Goal: Task Accomplishment & Management: Manage account settings

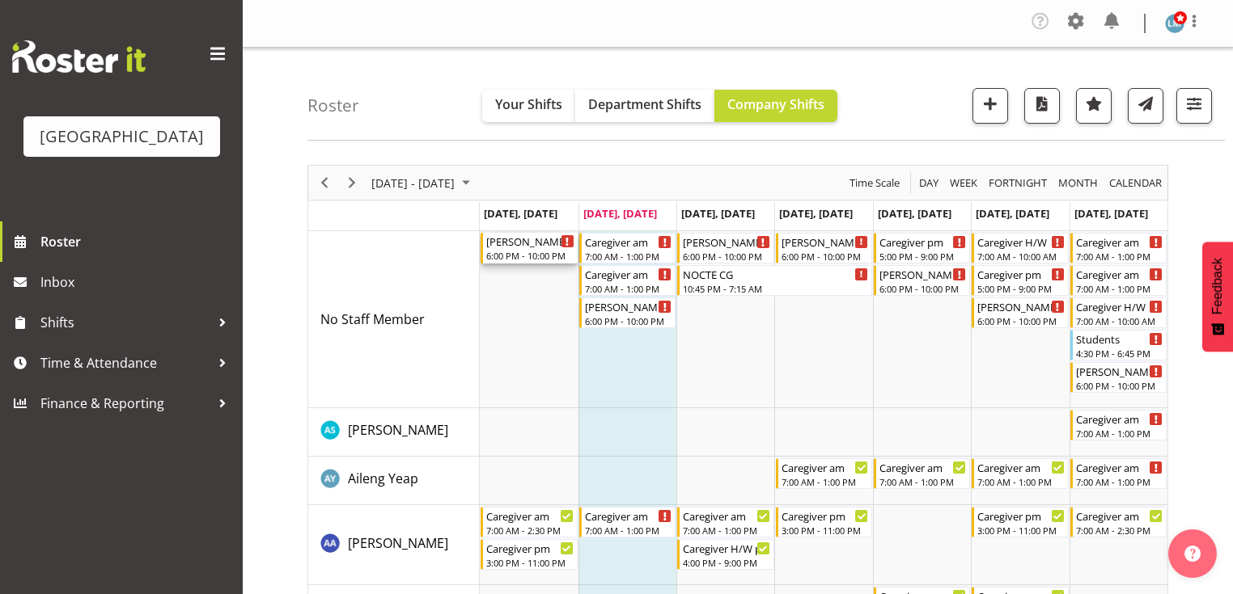
click at [528, 246] on div "[PERSON_NAME] 2 Help" at bounding box center [529, 241] width 87 height 16
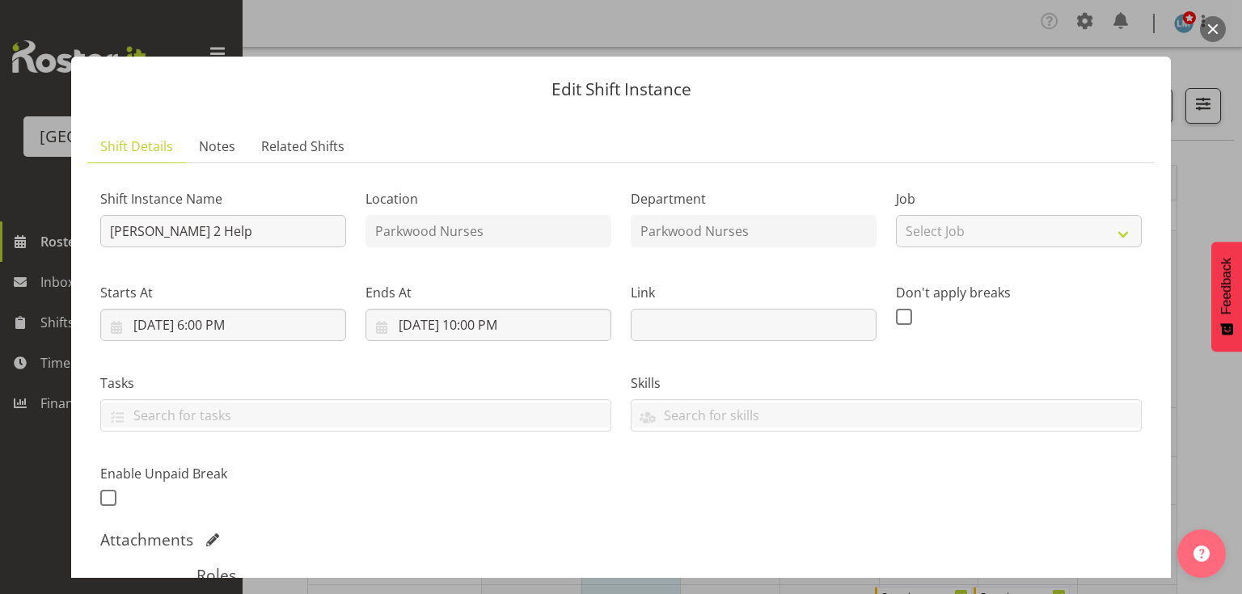
scroll to position [259, 0]
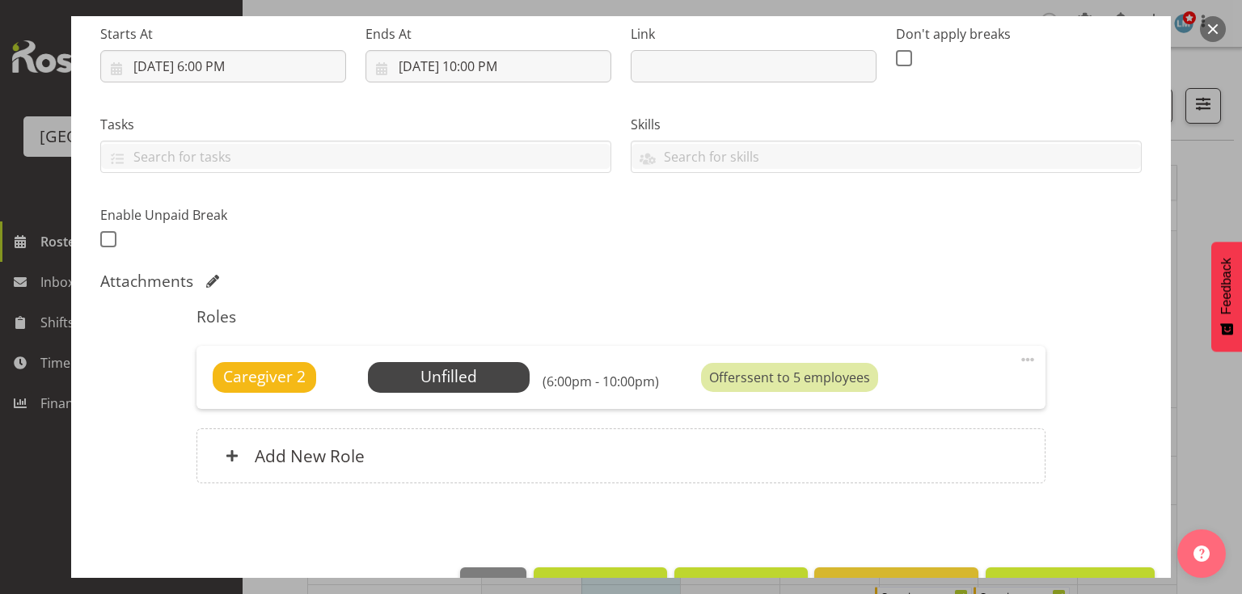
click at [1022, 353] on span at bounding box center [1027, 359] width 19 height 19
click at [922, 456] on link "Delete" at bounding box center [959, 456] width 155 height 29
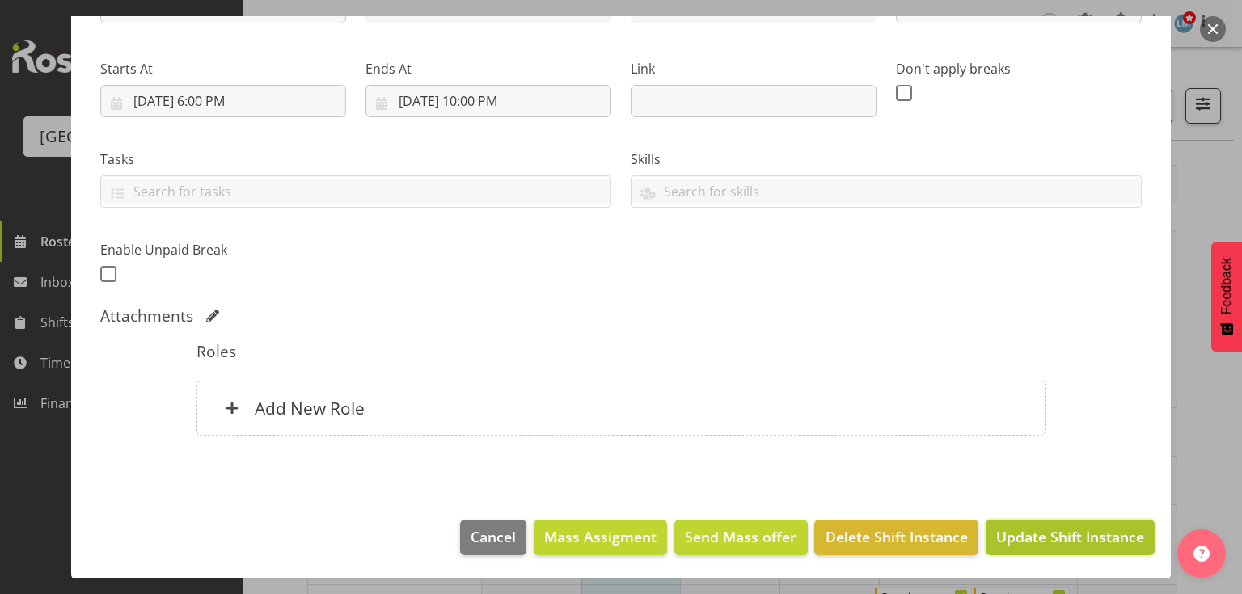
click at [1029, 527] on span "Update Shift Instance" at bounding box center [1070, 537] width 148 height 21
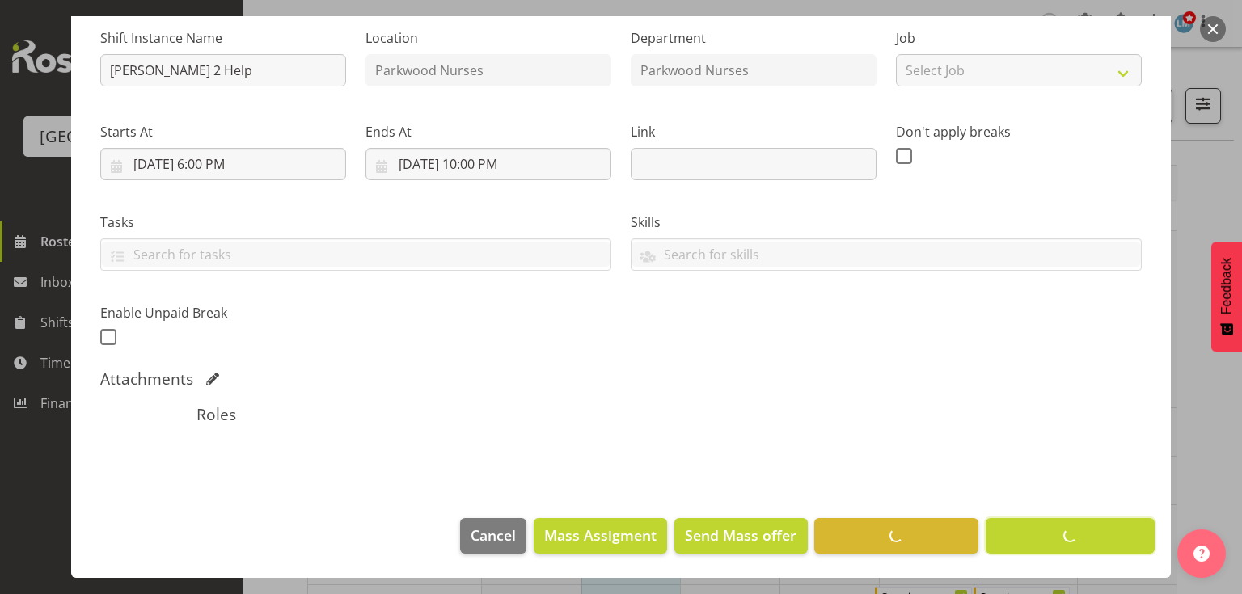
scroll to position [160, 0]
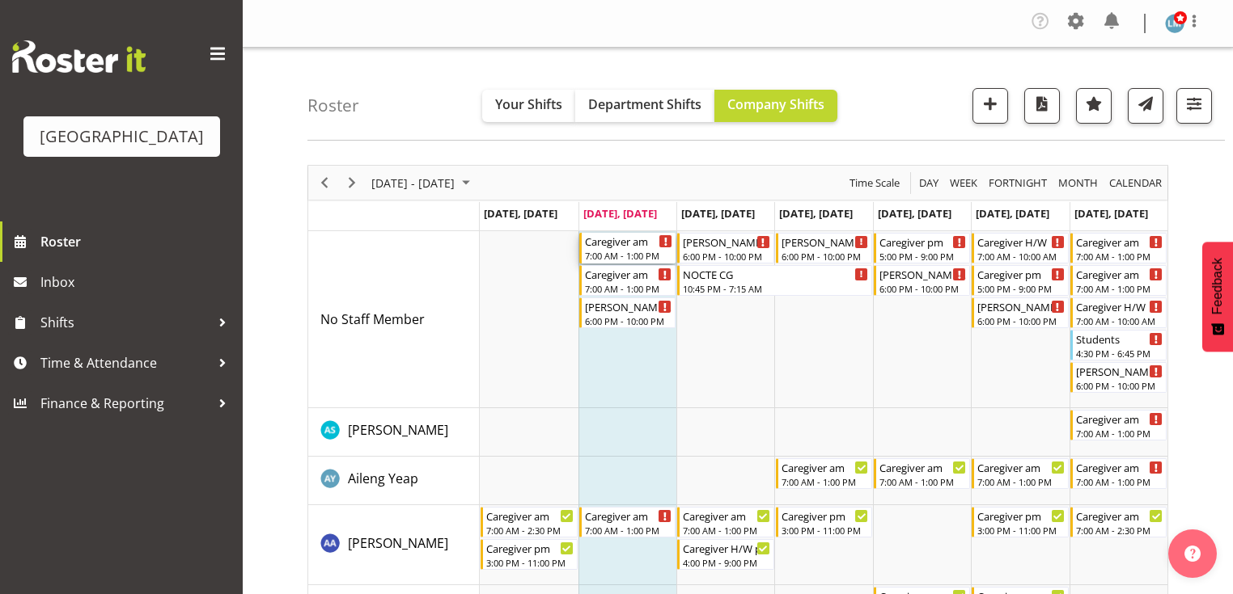
click at [615, 247] on div "Caregiver am" at bounding box center [628, 241] width 87 height 16
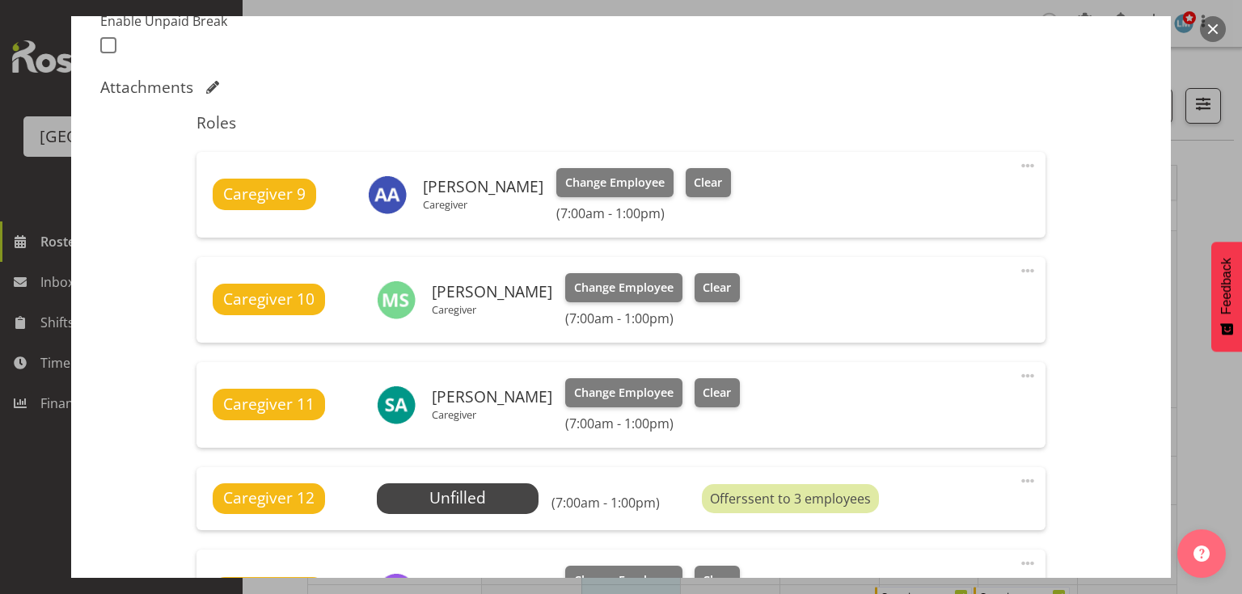
scroll to position [582, 0]
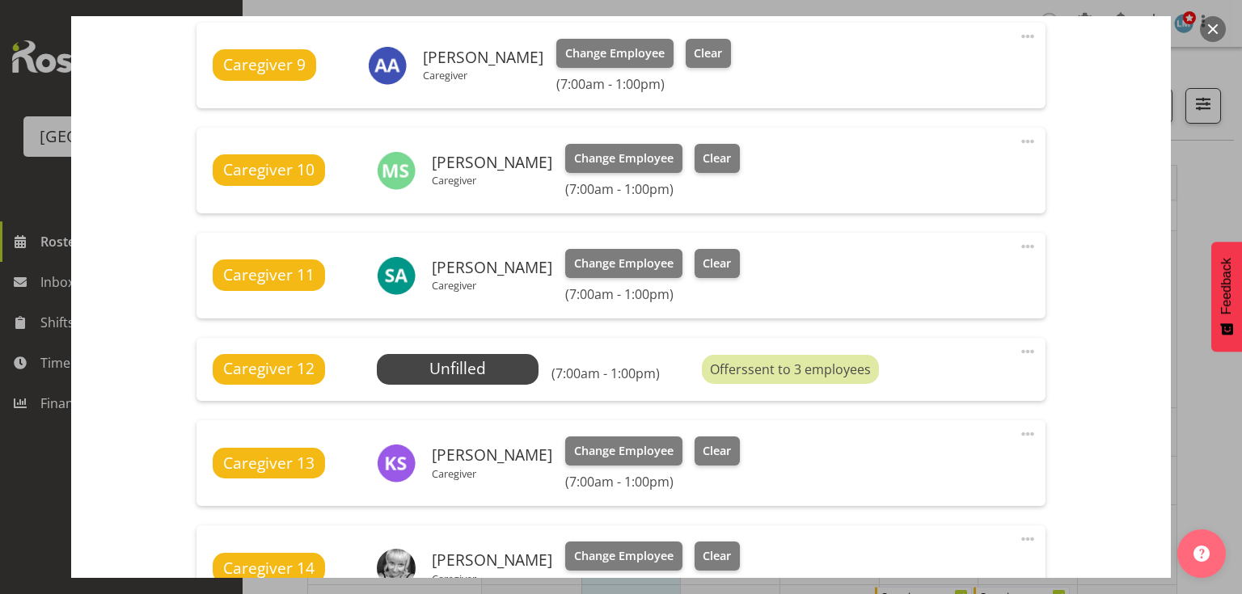
click at [1019, 349] on span at bounding box center [1027, 351] width 19 height 19
click at [918, 443] on link "Delete" at bounding box center [959, 448] width 155 height 29
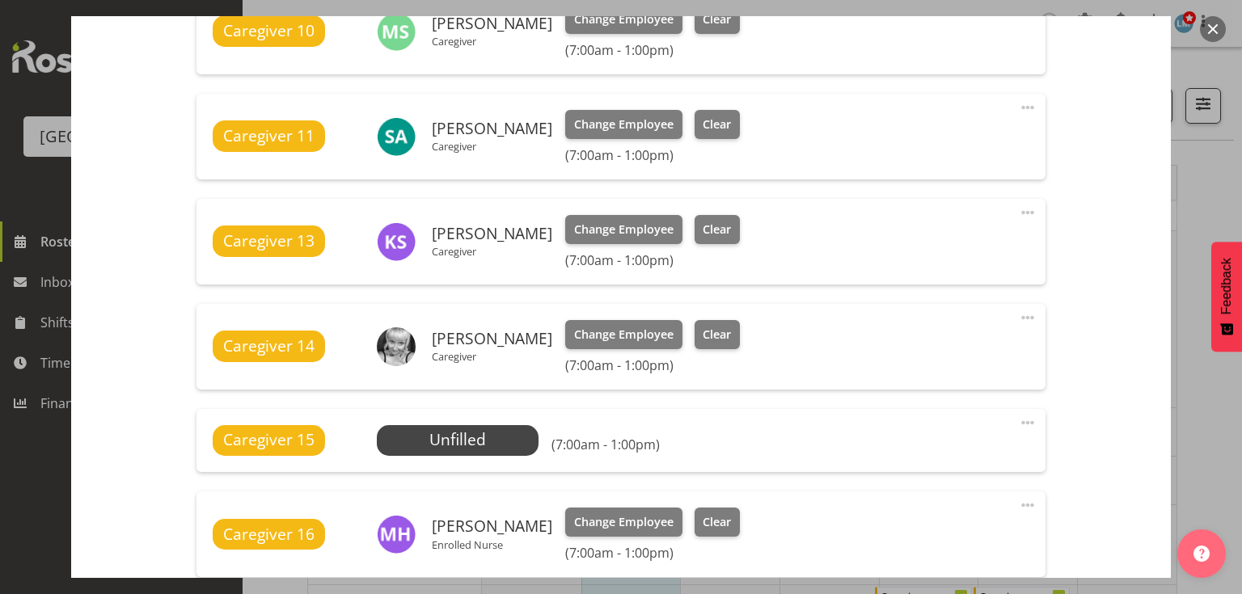
scroll to position [841, 0]
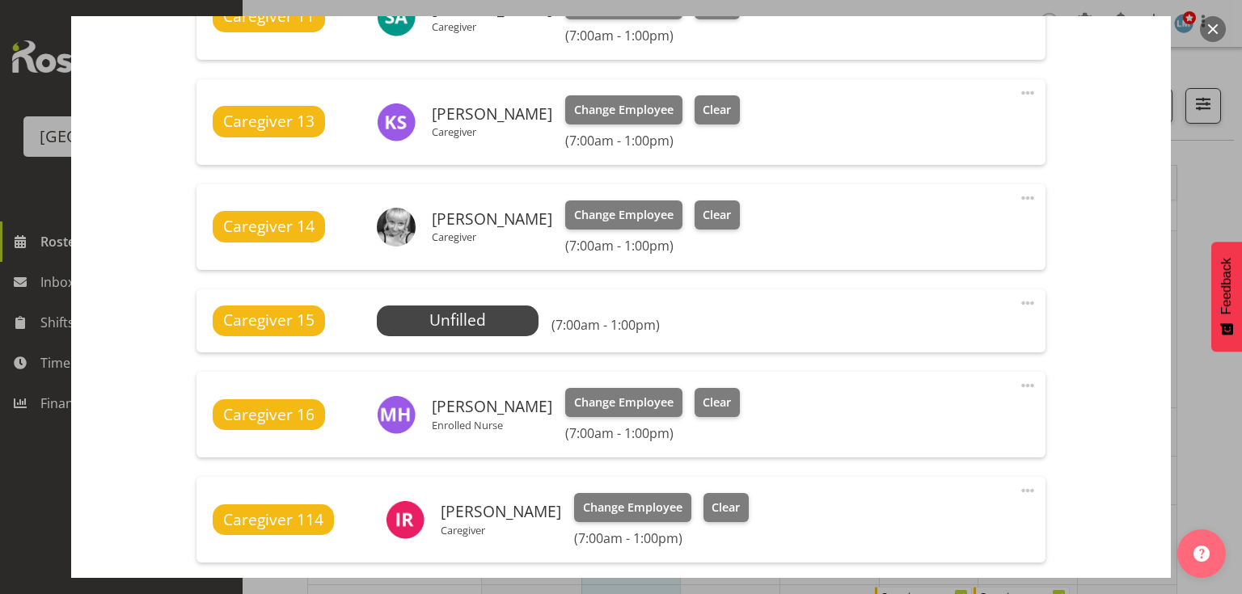
click at [1018, 300] on span at bounding box center [1027, 303] width 19 height 19
click at [898, 400] on link "Delete" at bounding box center [959, 400] width 155 height 29
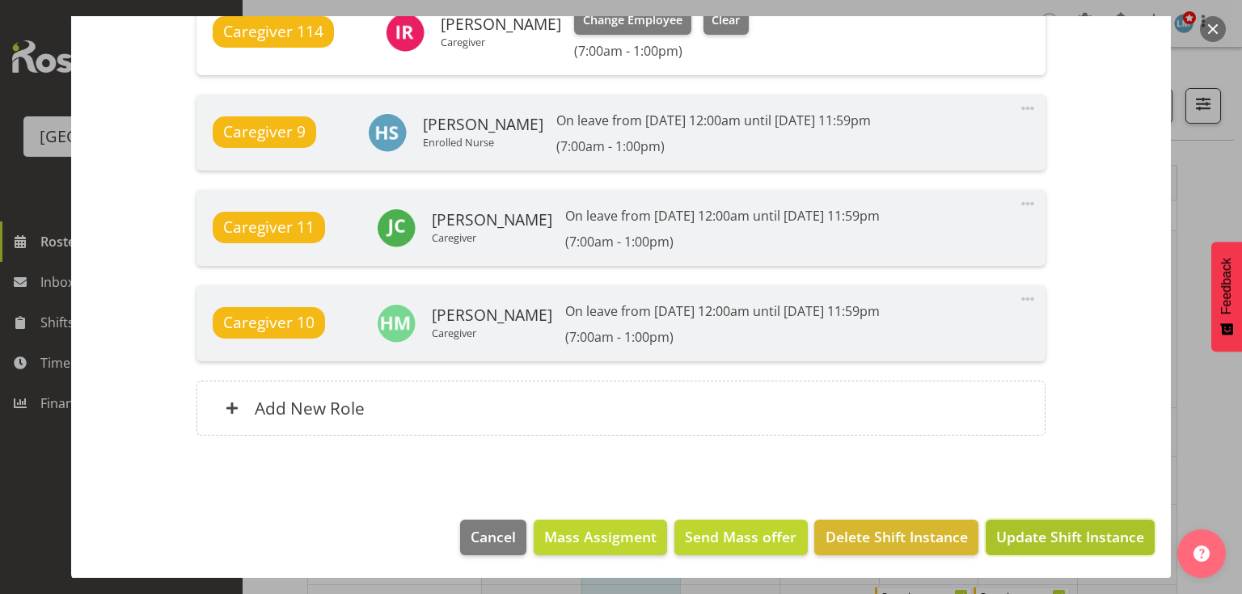
click at [1042, 539] on span "Update Shift Instance" at bounding box center [1070, 537] width 148 height 21
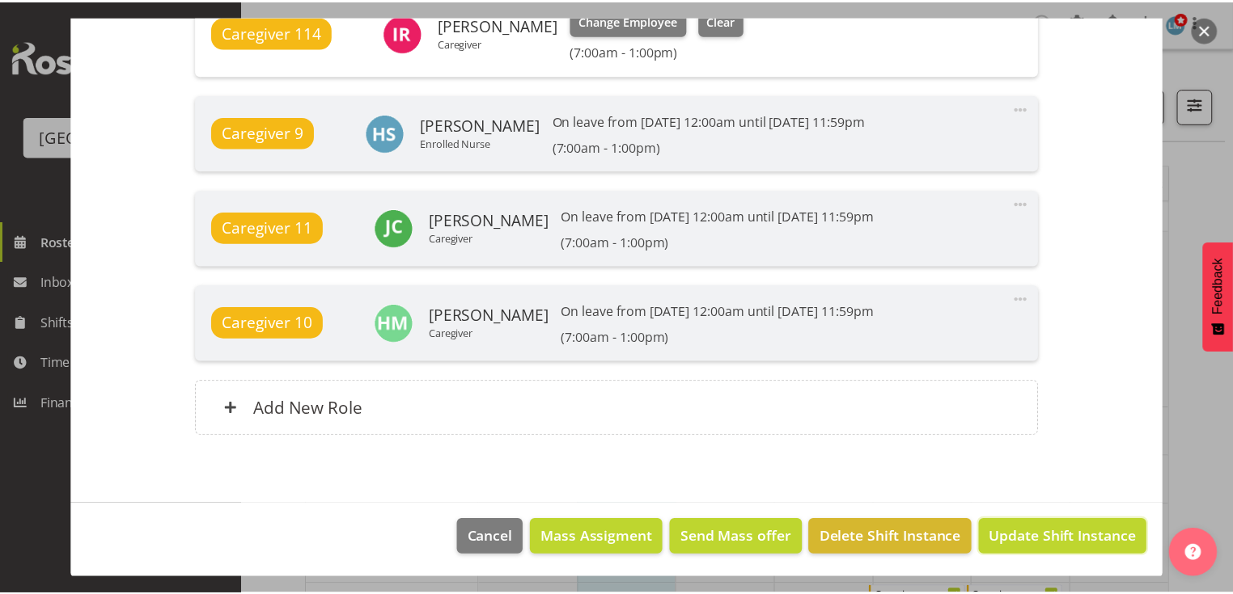
scroll to position [1182, 0]
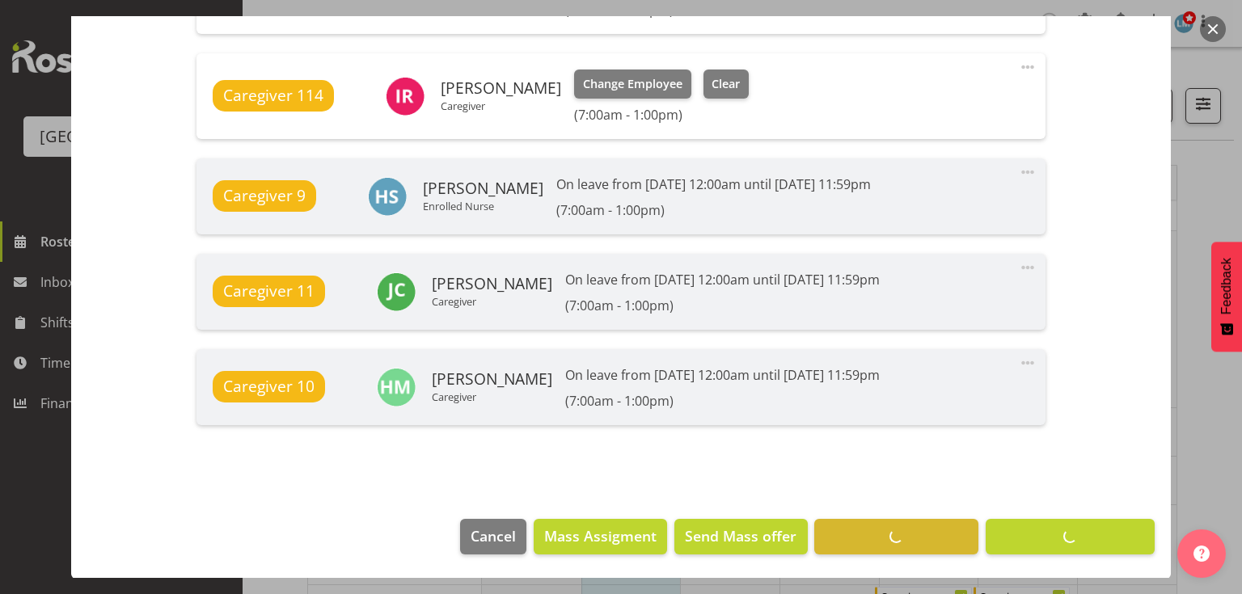
click at [1215, 24] on button "button" at bounding box center [1213, 29] width 26 height 26
